Goal: Communication & Community: Answer question/provide support

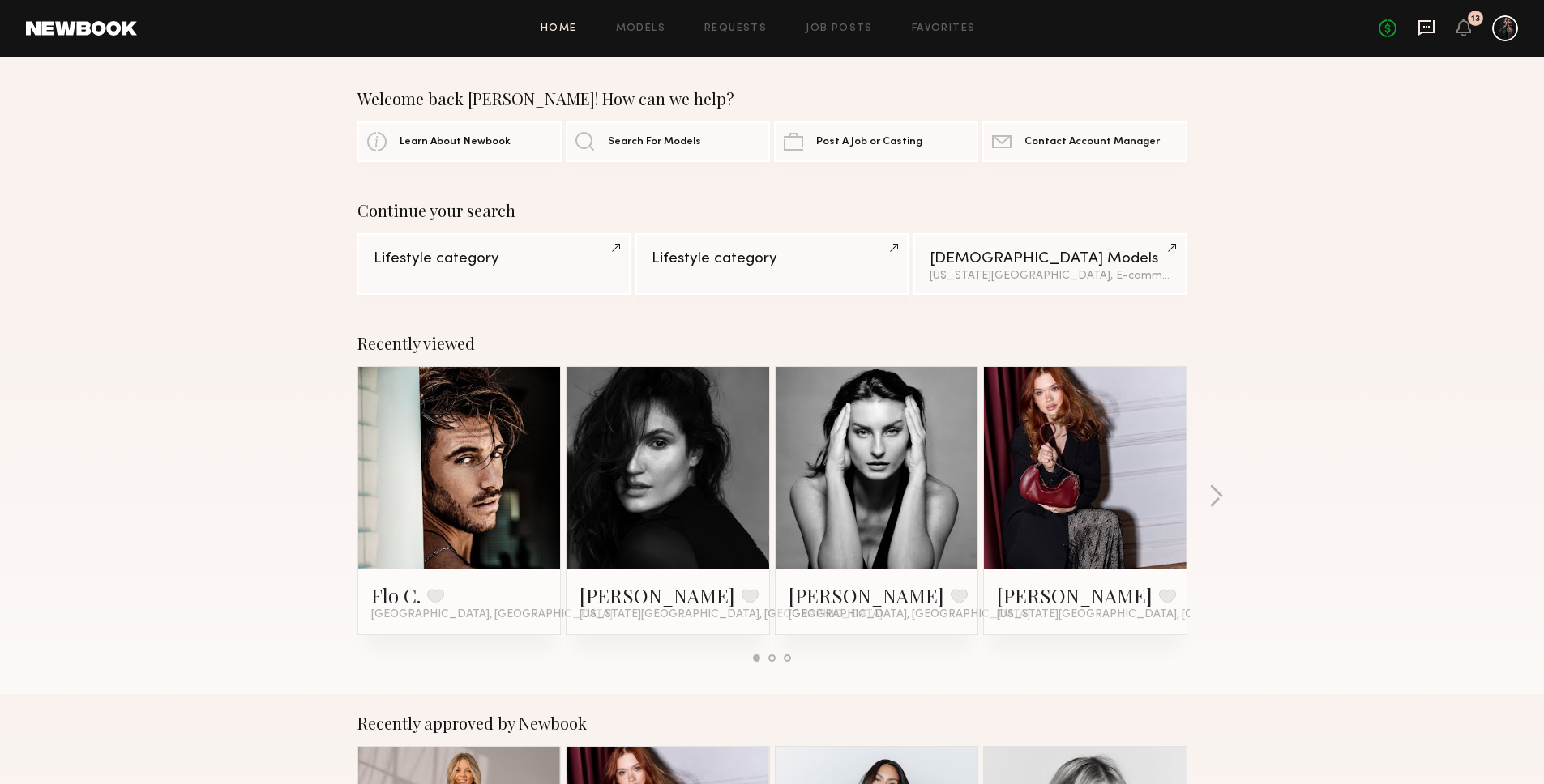
click at [1420, 24] on icon at bounding box center [1426, 28] width 18 height 18
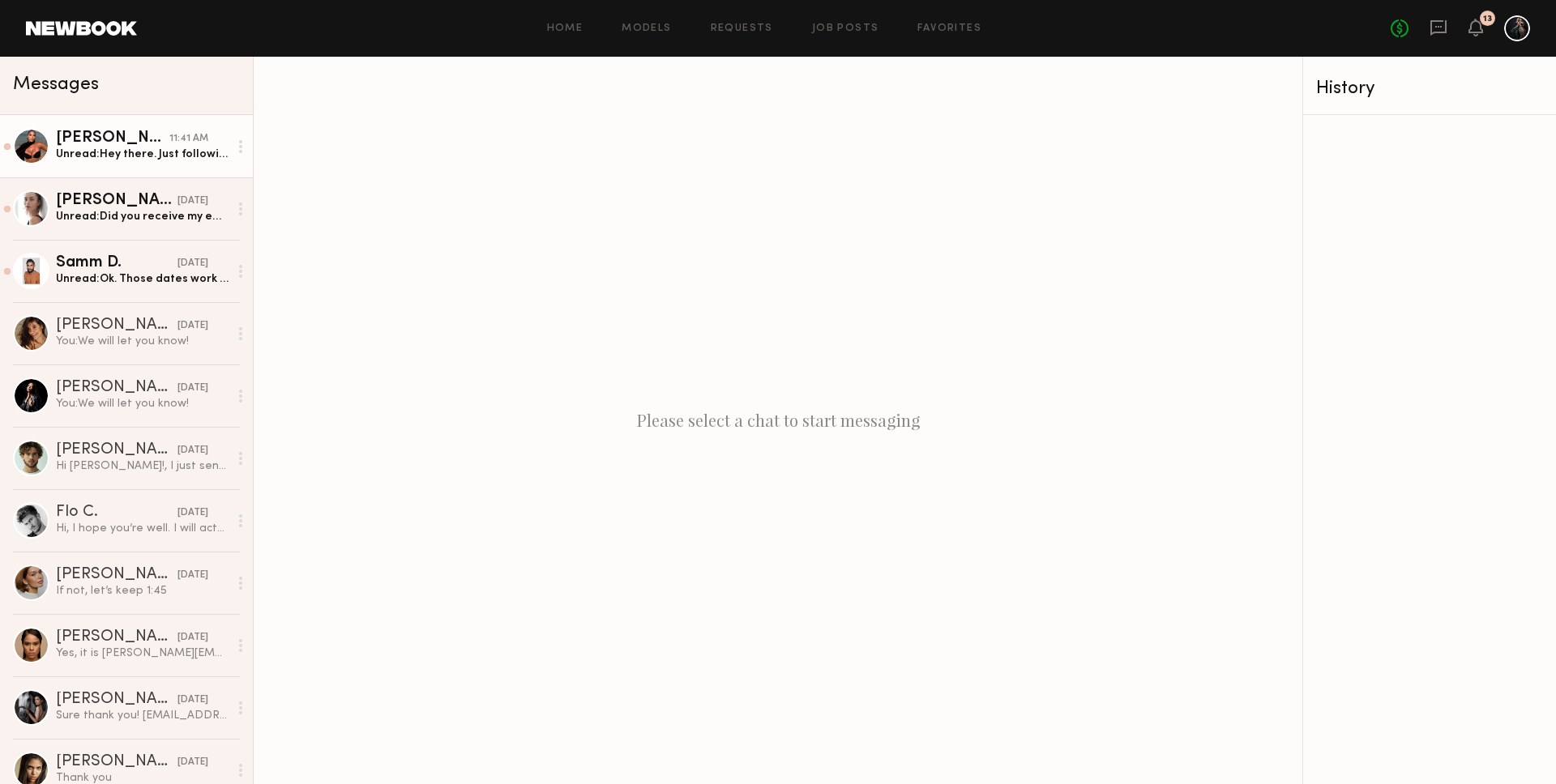
click at [113, 131] on div "[PERSON_NAME]" at bounding box center [112, 138] width 113 height 16
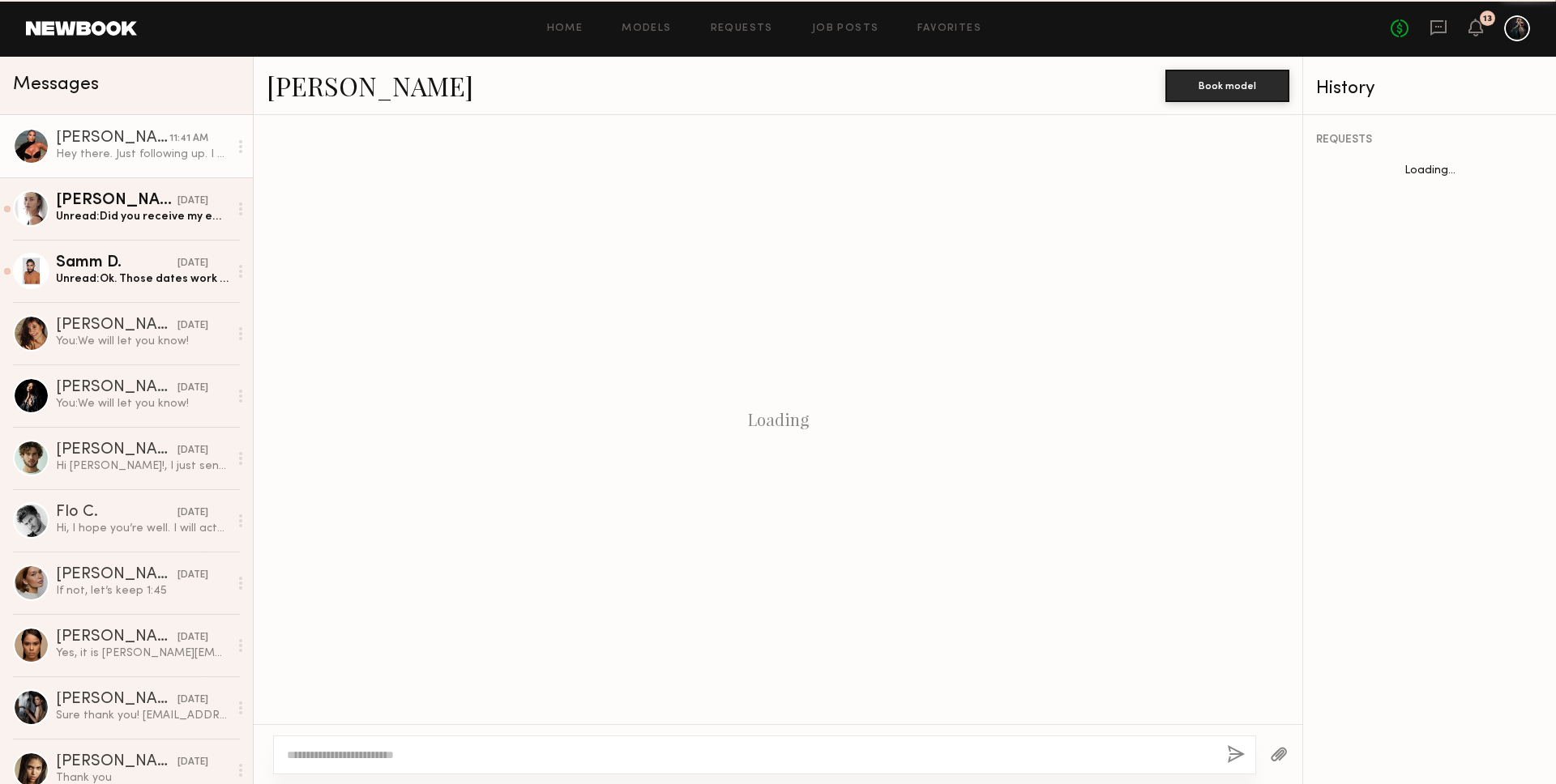
scroll to position [1345, 0]
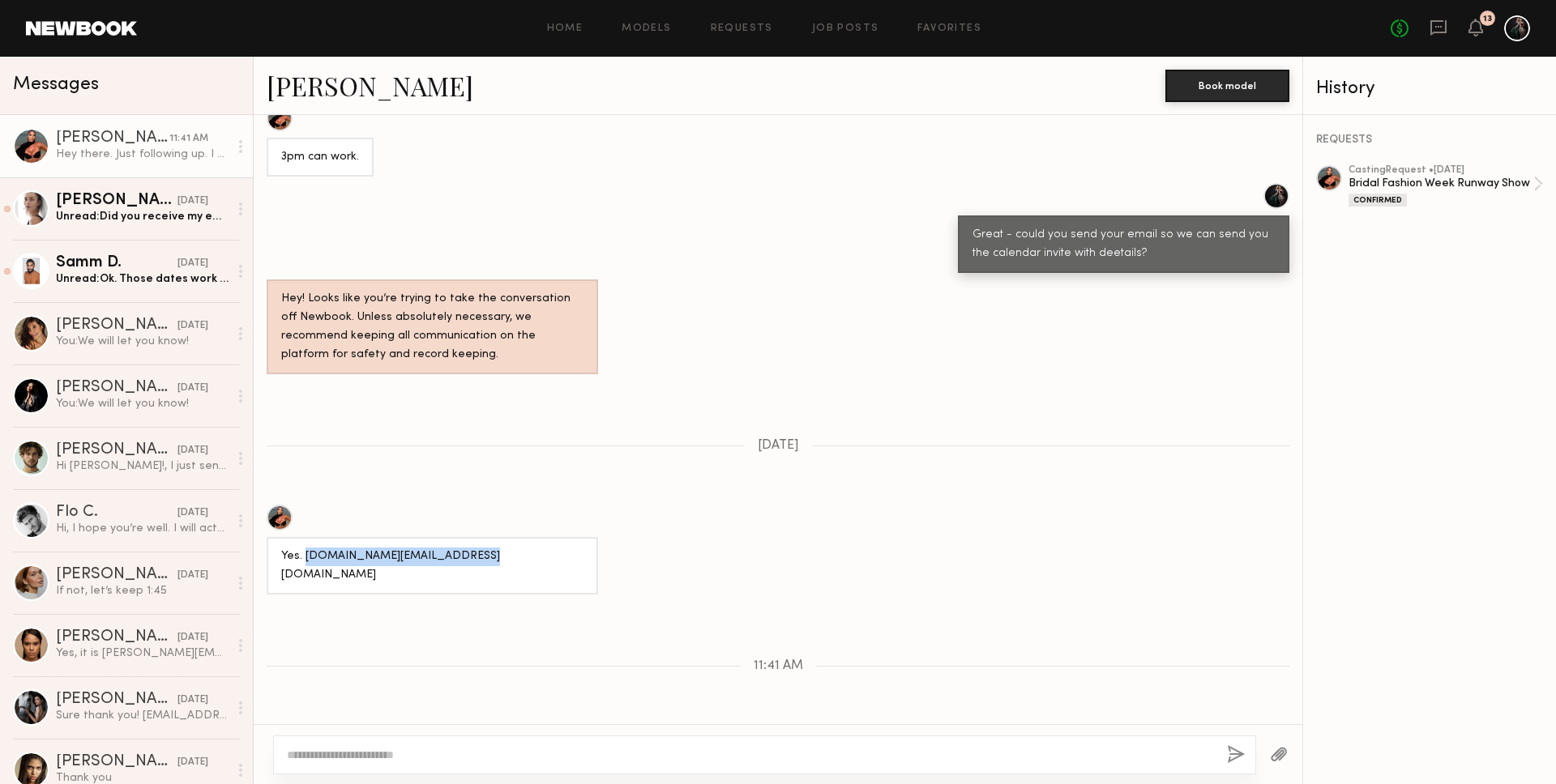
drag, startPoint x: 304, startPoint y: 523, endPoint x: 470, endPoint y: 523, distance: 166.0
click at [470, 537] on div "Yes. [DOMAIN_NAME][EMAIL_ADDRESS][DOMAIN_NAME]" at bounding box center [432, 566] width 332 height 58
copy div "[DOMAIN_NAME][EMAIL_ADDRESS][DOMAIN_NAME]"
click at [478, 756] on textarea at bounding box center [751, 754] width 927 height 16
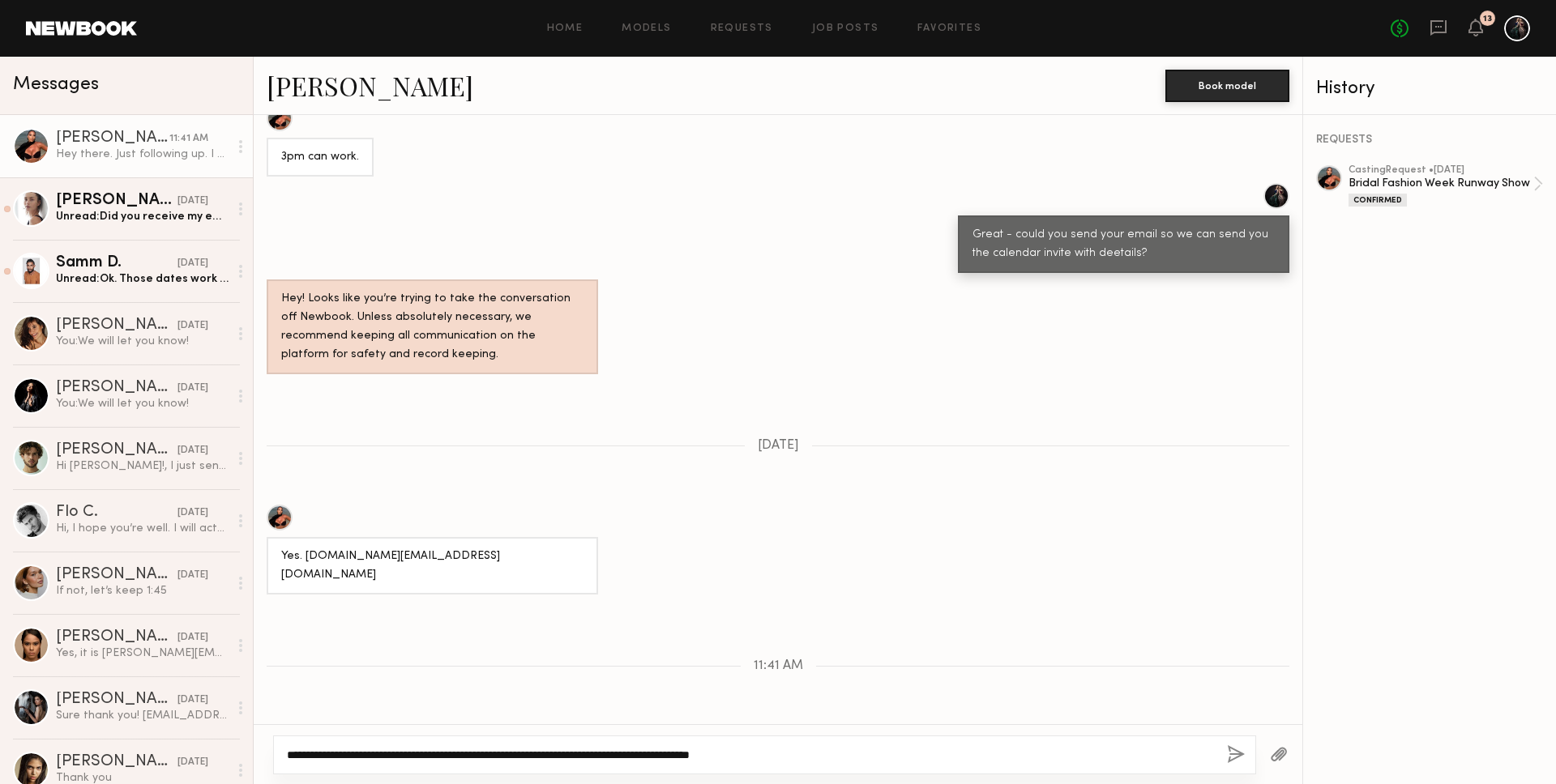
type textarea "**********"
click at [1238, 755] on button "button" at bounding box center [1236, 755] width 18 height 20
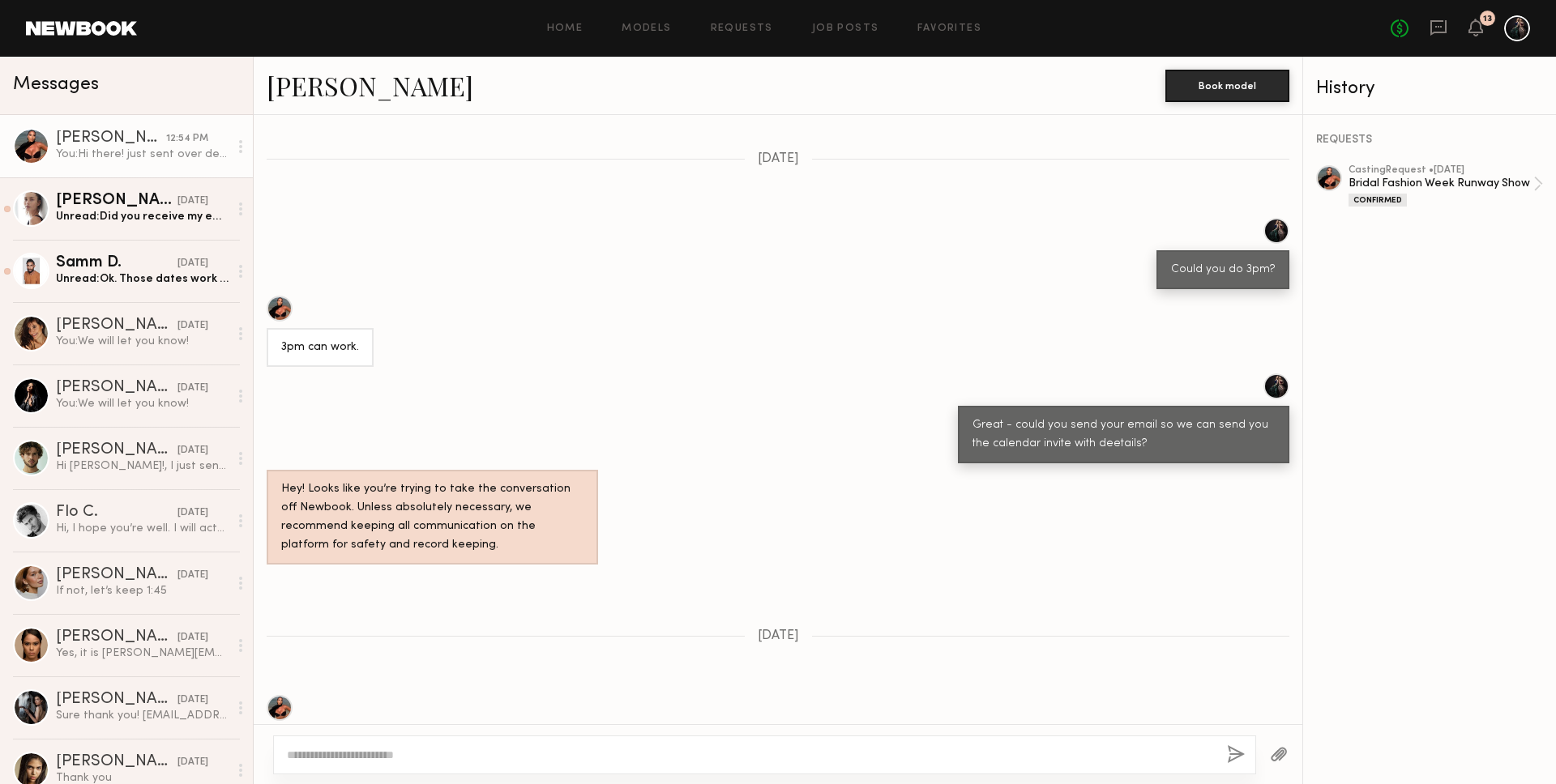
scroll to position [1018, 0]
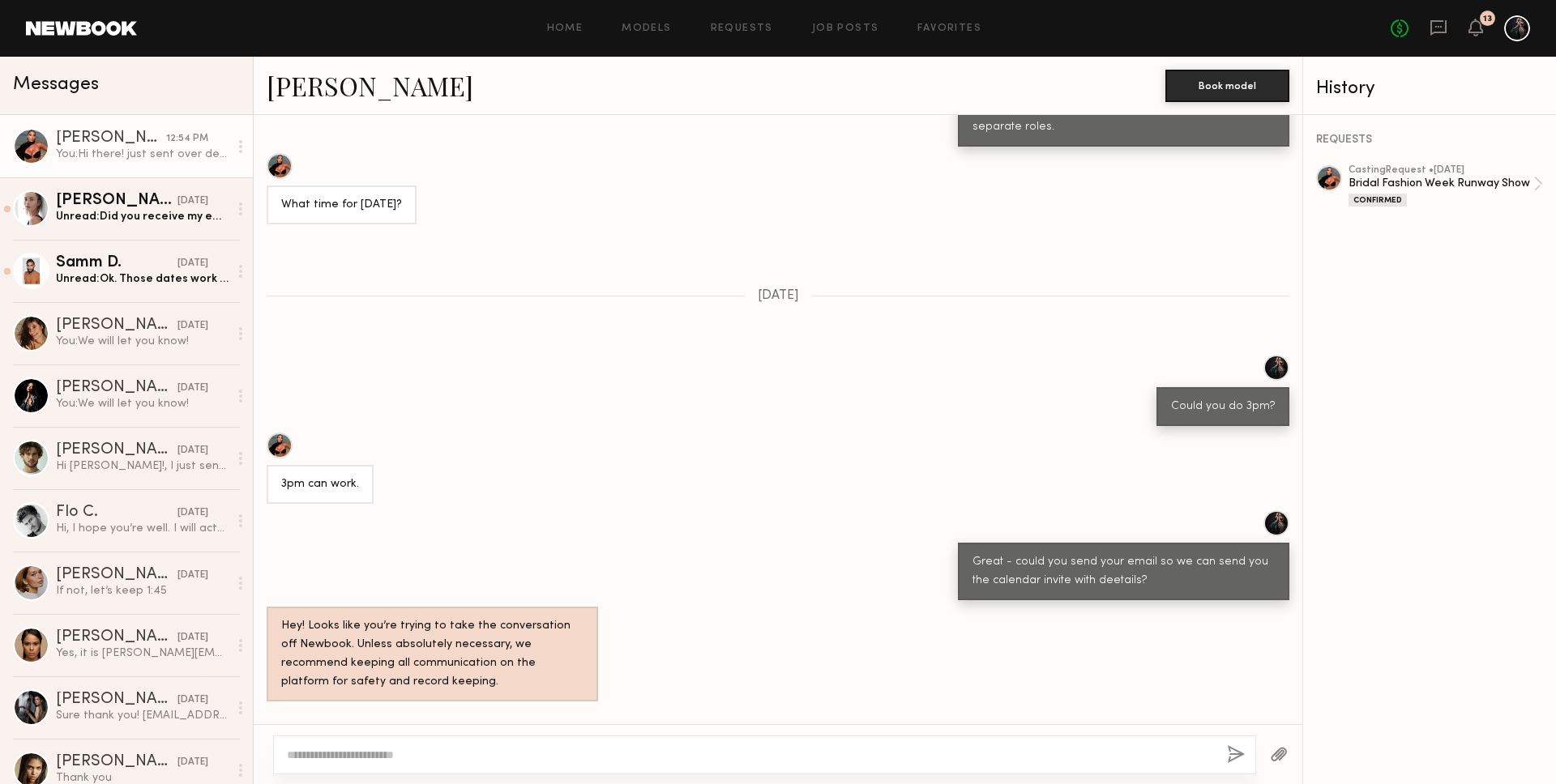
click at [329, 88] on link "[PERSON_NAME]" at bounding box center [369, 85] width 207 height 35
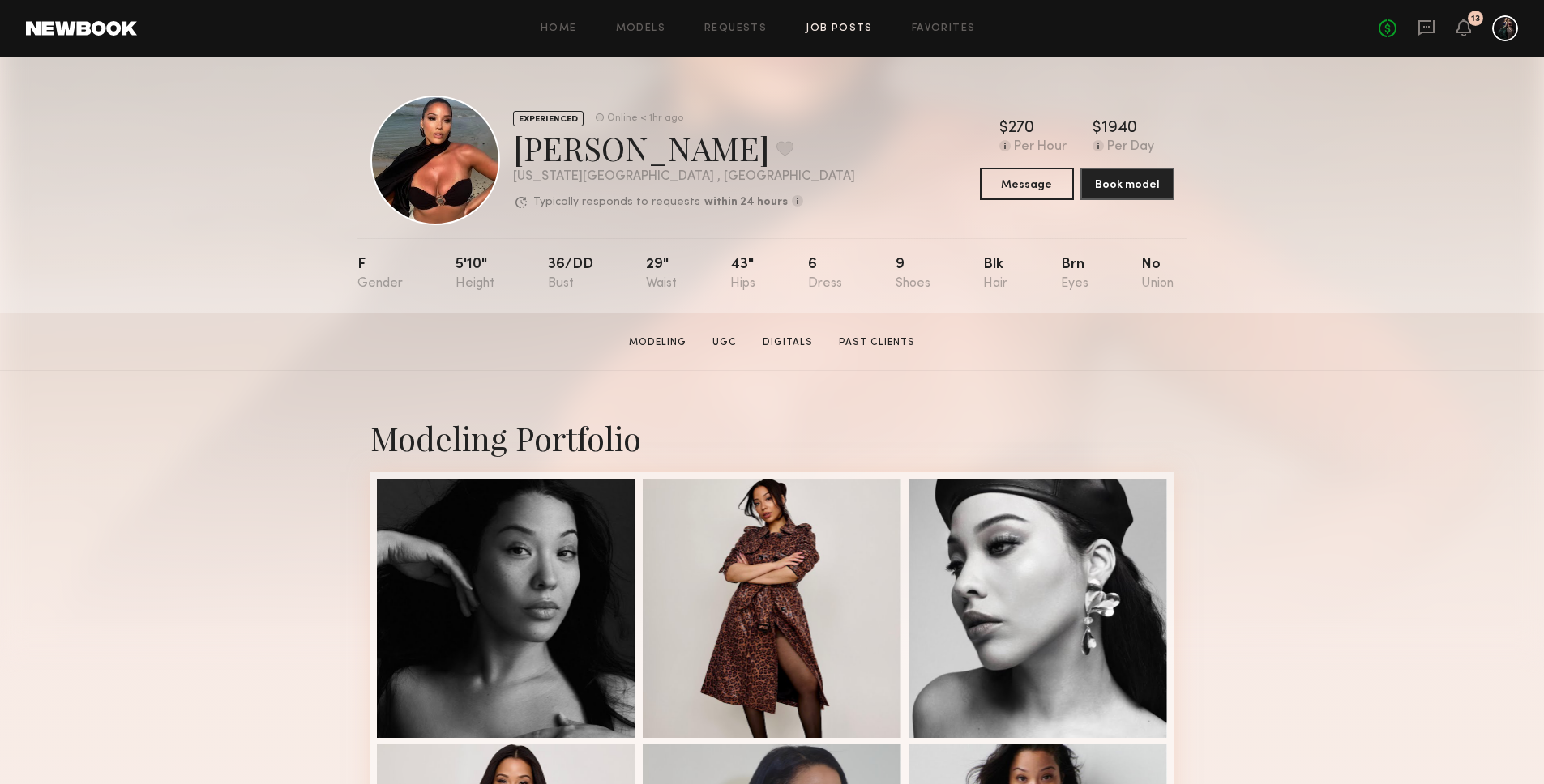
click at [837, 29] on link "Job Posts" at bounding box center [839, 29] width 68 height 11
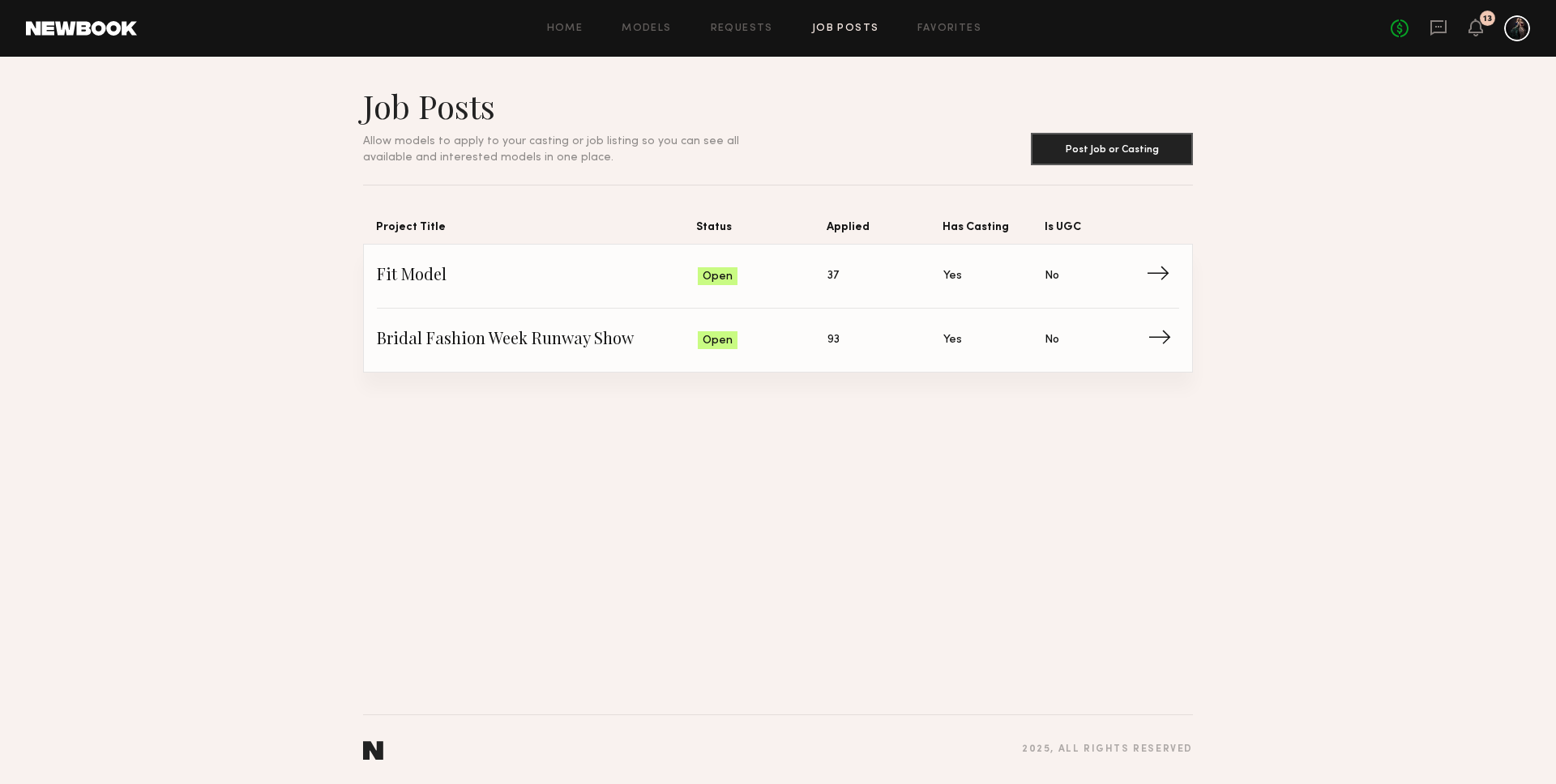
click at [447, 336] on span "Bridal Fashion Week Runway Show" at bounding box center [536, 340] width 321 height 24
